Goal: Task Accomplishment & Management: Manage account settings

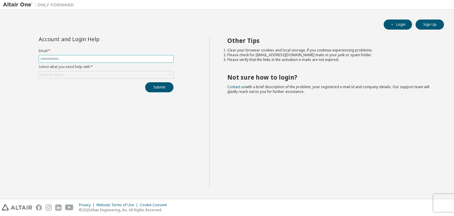
click at [130, 57] on input "text" at bounding box center [106, 58] width 132 height 5
type input "**********"
click at [98, 73] on div "Click to select" at bounding box center [106, 74] width 134 height 7
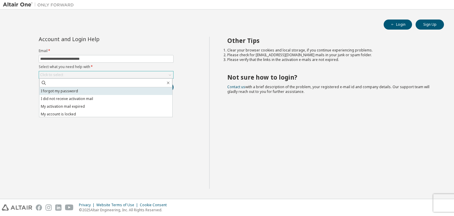
click at [75, 93] on li "I forgot my password" at bounding box center [105, 91] width 133 height 8
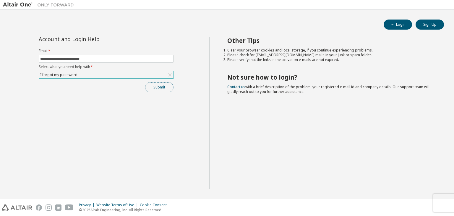
click at [157, 89] on button "Submit" at bounding box center [159, 87] width 28 height 10
click at [155, 75] on div "I forgot my password" at bounding box center [106, 74] width 134 height 7
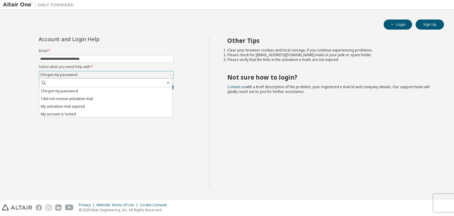
scroll to position [17, 0]
click at [0, 92] on div "**********" at bounding box center [227, 103] width 454 height 189
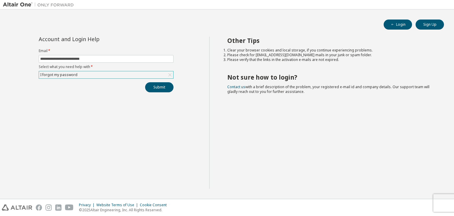
click at [158, 71] on div "I forgot my password" at bounding box center [106, 74] width 134 height 7
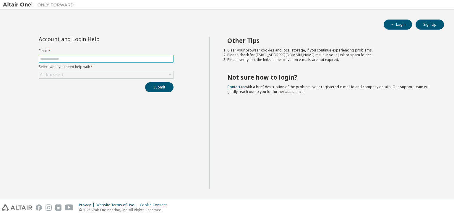
click at [129, 58] on input "text" at bounding box center [106, 58] width 132 height 5
type input "**********"
click at [89, 74] on div "Click to select" at bounding box center [106, 74] width 134 height 7
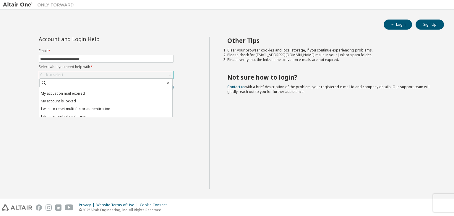
scroll to position [14, 0]
click at [142, 115] on li "I don't know but can't login" at bounding box center [105, 115] width 133 height 8
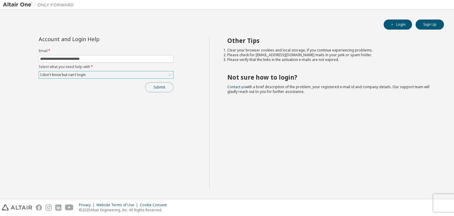
click at [157, 84] on button "Submit" at bounding box center [159, 87] width 28 height 10
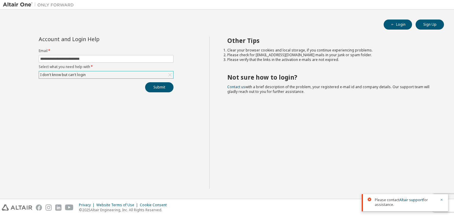
click at [161, 74] on div "I don't know but can't login" at bounding box center [106, 74] width 134 height 7
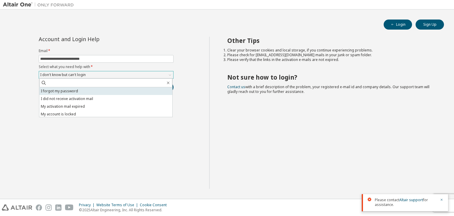
click at [150, 90] on li "I forgot my password" at bounding box center [105, 91] width 133 height 8
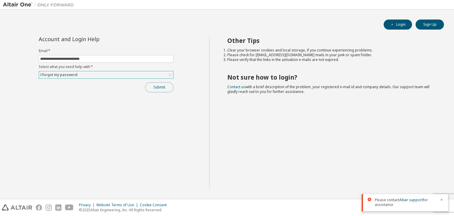
click at [153, 87] on button "Submit" at bounding box center [159, 87] width 28 height 10
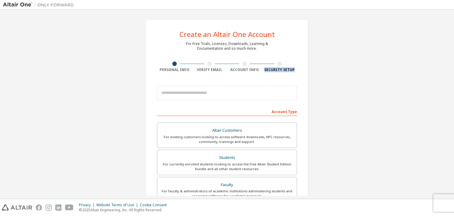
drag, startPoint x: 453, startPoint y: 62, endPoint x: 453, endPoint y: 72, distance: 10.3
click at [453, 72] on div "Create an Altair One Account For Free Trials, Licenses, Downloads, Learning & D…" at bounding box center [227, 103] width 454 height 189
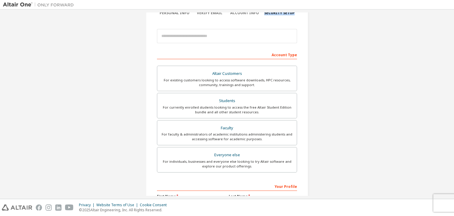
scroll to position [58, 0]
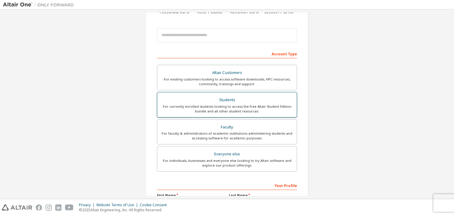
click at [237, 107] on div "For currently enrolled students looking to access the free Altair Student Editi…" at bounding box center [227, 108] width 132 height 9
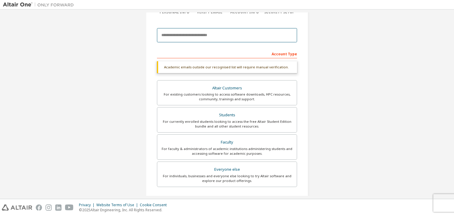
click at [217, 35] on input "email" at bounding box center [227, 35] width 140 height 14
type input "**********"
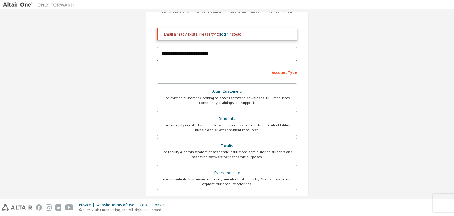
scroll to position [74, 0]
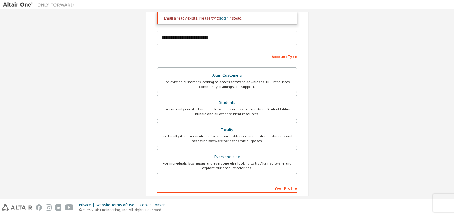
click at [224, 19] on link "login" at bounding box center [224, 18] width 9 height 5
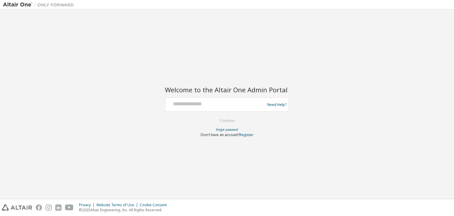
click at [214, 107] on div at bounding box center [215, 104] width 97 height 11
click at [204, 104] on input "text" at bounding box center [215, 103] width 97 height 9
type input "**********"
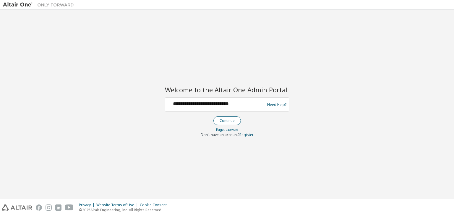
click at [222, 121] on button "Continue" at bounding box center [226, 120] width 27 height 9
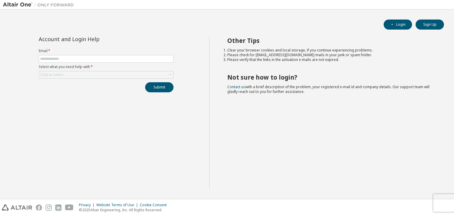
click at [105, 53] on label "Email *" at bounding box center [106, 50] width 135 height 5
click at [106, 58] on input "text" at bounding box center [106, 58] width 132 height 5
type input "**********"
click at [85, 74] on div "Click to select" at bounding box center [106, 74] width 134 height 7
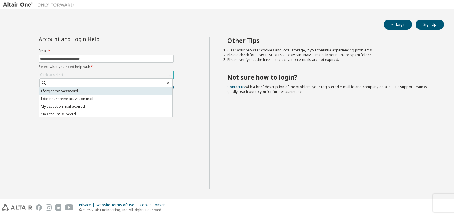
click at [84, 90] on li "I forgot my password" at bounding box center [105, 91] width 133 height 8
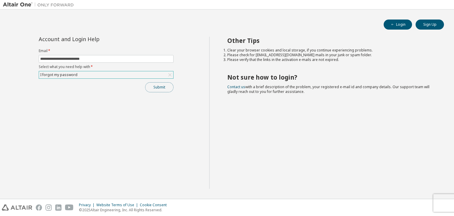
click at [155, 86] on button "Submit" at bounding box center [159, 87] width 28 height 10
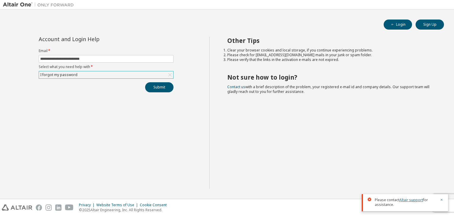
click at [414, 201] on link "Altair support" at bounding box center [411, 199] width 24 height 5
click at [415, 199] on link "Altair support" at bounding box center [411, 199] width 24 height 5
click at [408, 202] on link "Altair support" at bounding box center [411, 199] width 24 height 5
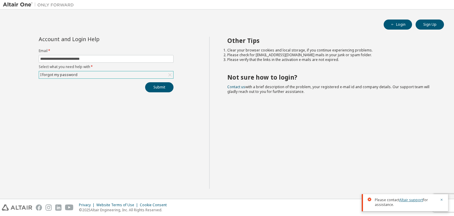
click at [408, 202] on link "Altair support" at bounding box center [411, 199] width 24 height 5
click at [375, 167] on div "Other Tips Clear your browser cookies and local storage, if you continue experi…" at bounding box center [330, 113] width 242 height 152
click at [159, 89] on button "Submit" at bounding box center [159, 87] width 28 height 10
click at [388, 25] on button "Login" at bounding box center [397, 24] width 28 height 10
